Goal: Transaction & Acquisition: Purchase product/service

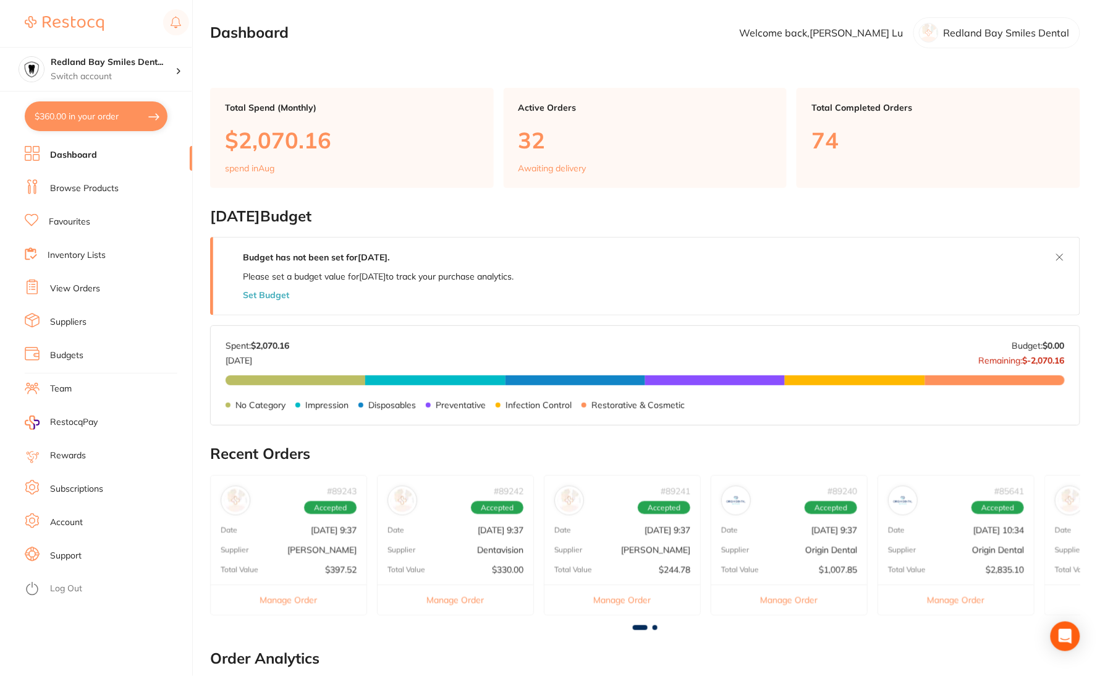
click at [112, 189] on link "Browse Products" at bounding box center [84, 188] width 69 height 12
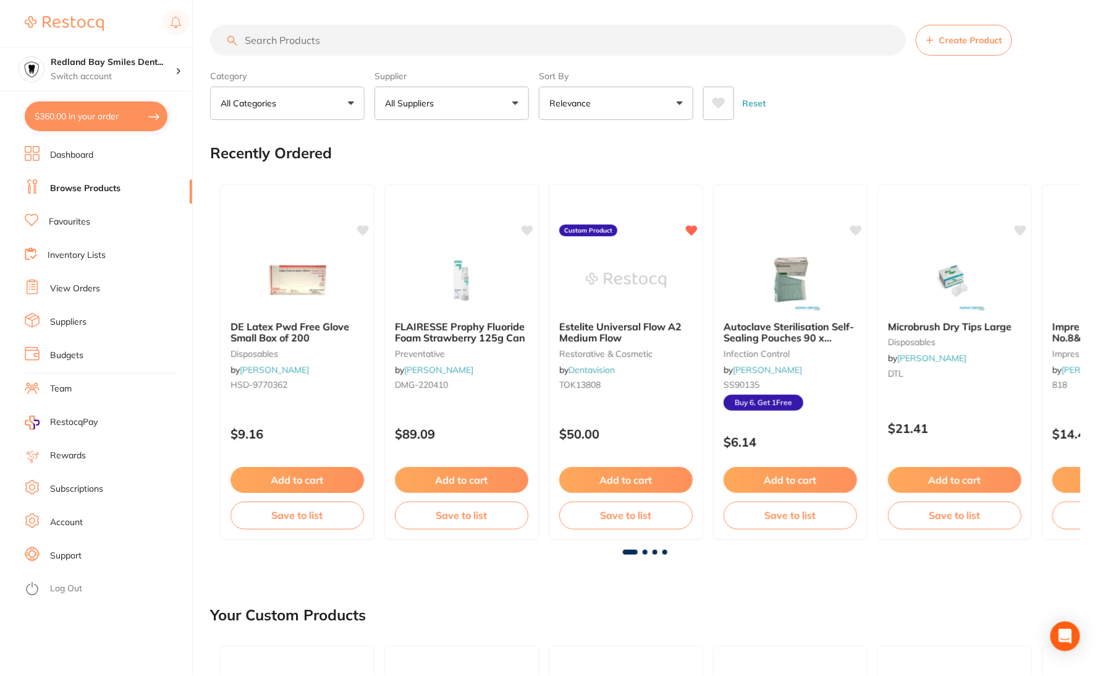
click at [347, 43] on input "search" at bounding box center [558, 40] width 696 height 31
type input "xylocain"
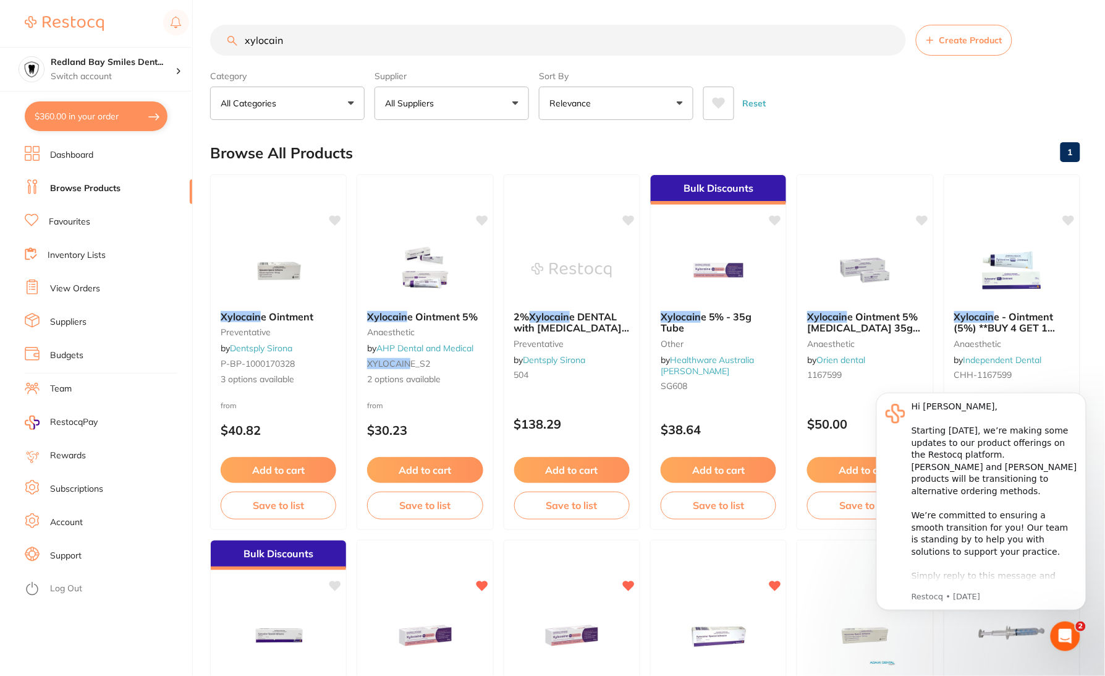
drag, startPoint x: 337, startPoint y: 47, endPoint x: 208, endPoint y: 23, distance: 131.9
click at [208, 23] on div "$360.00 Redland Bay Smiles Dent... Switch account Central Dentists Tingalpa Red…" at bounding box center [552, 338] width 1105 height 676
